Goal: Register for event/course

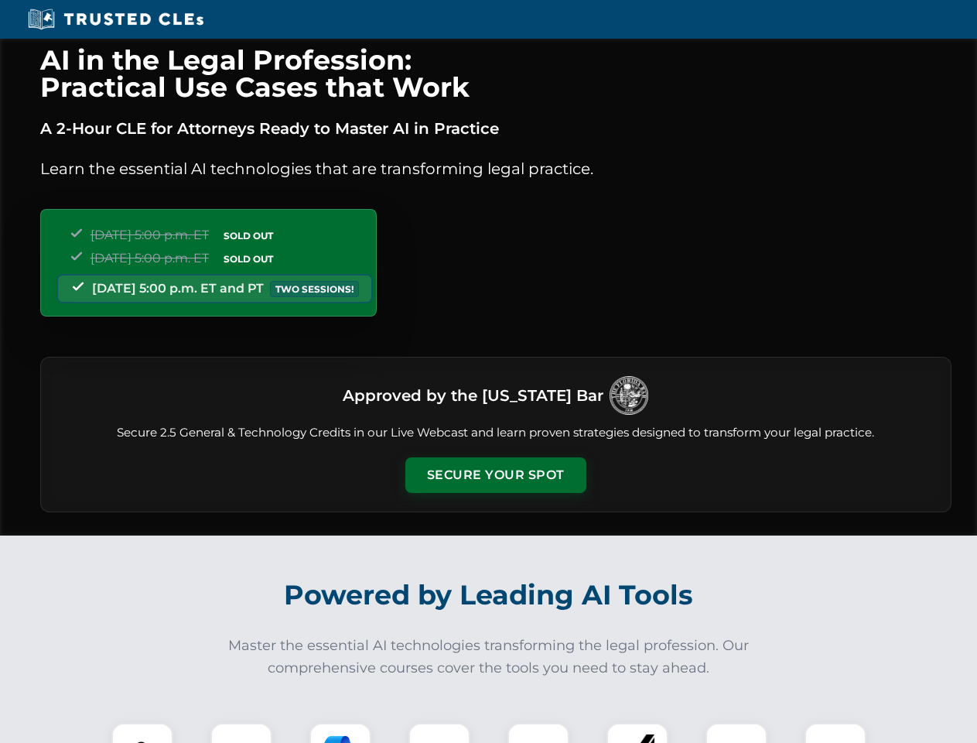
click at [495, 475] on button "Secure Your Spot" at bounding box center [495, 475] width 181 height 36
click at [142, 733] on img at bounding box center [142, 753] width 45 height 45
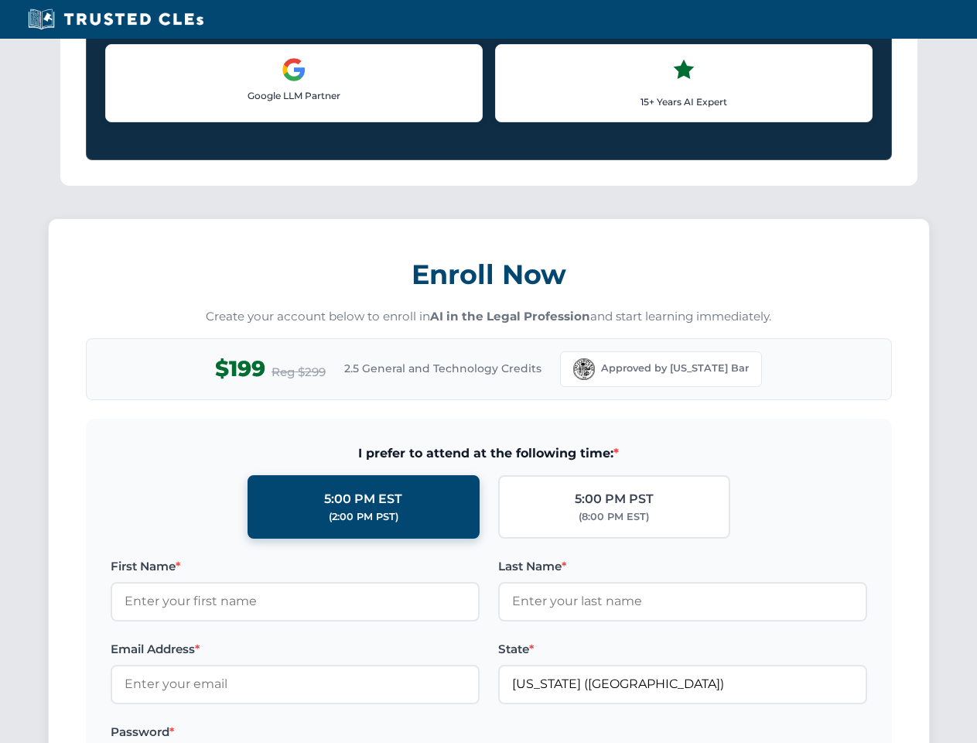
click at [340, 733] on label "Password *" at bounding box center [295, 731] width 369 height 19
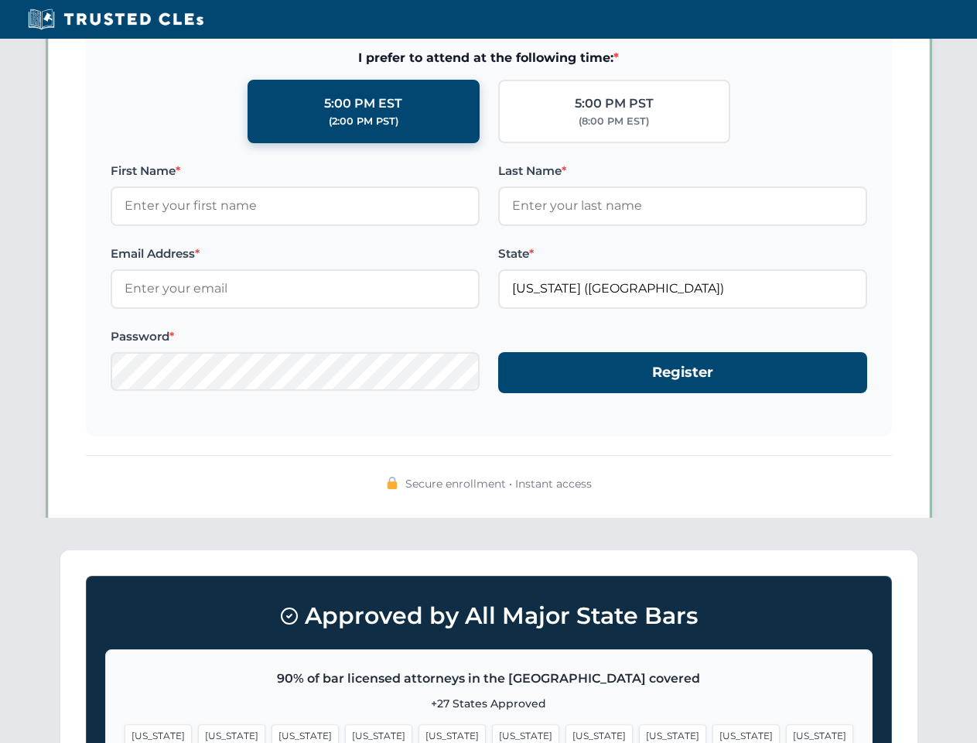
click at [712, 733] on span "[US_STATE]" at bounding box center [745, 735] width 67 height 22
